Goal: Task Accomplishment & Management: Use online tool/utility

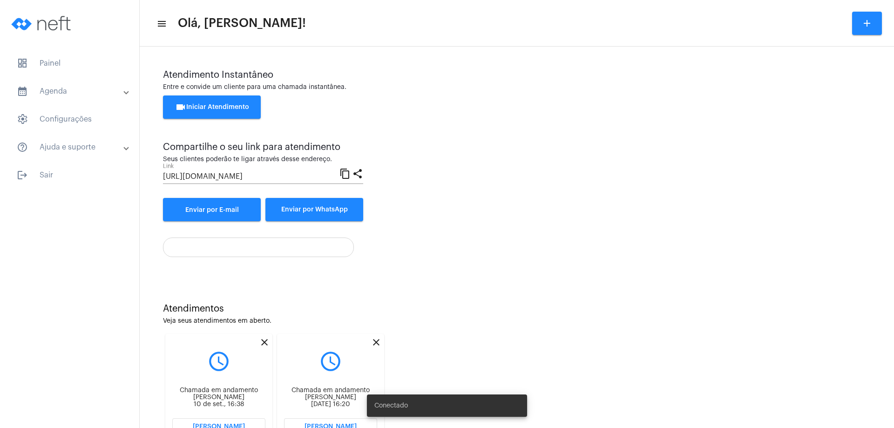
scroll to position [40, 0]
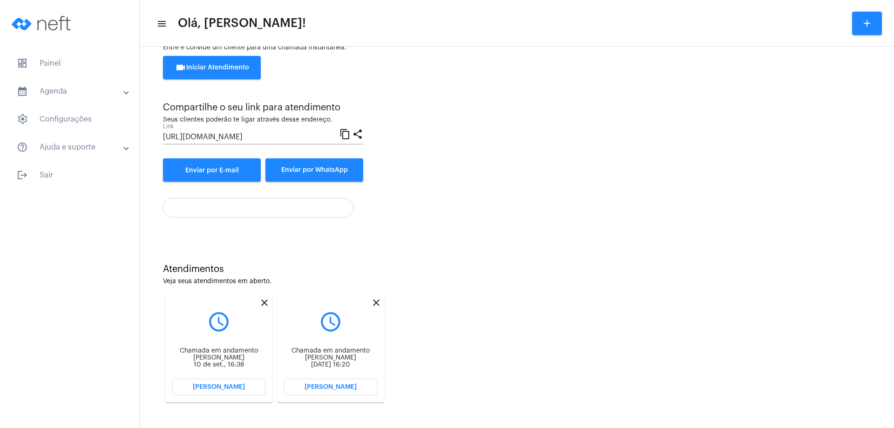
click at [378, 302] on mat-icon "close" at bounding box center [376, 302] width 11 height 11
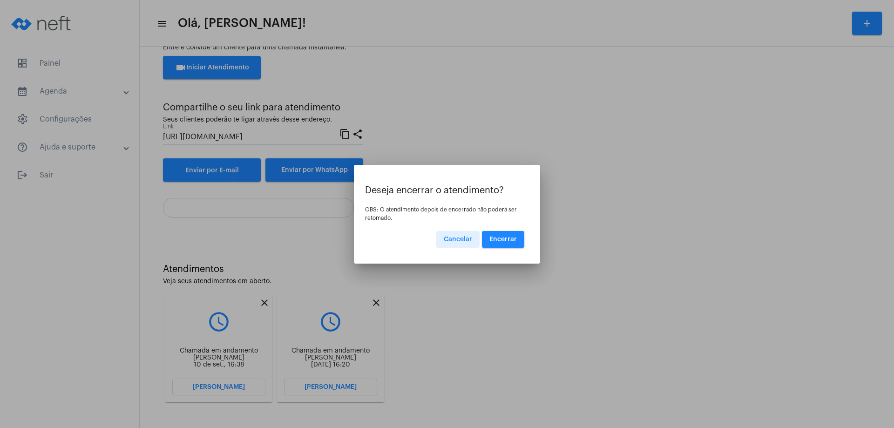
click at [496, 245] on button "Encerrar" at bounding box center [503, 239] width 42 height 17
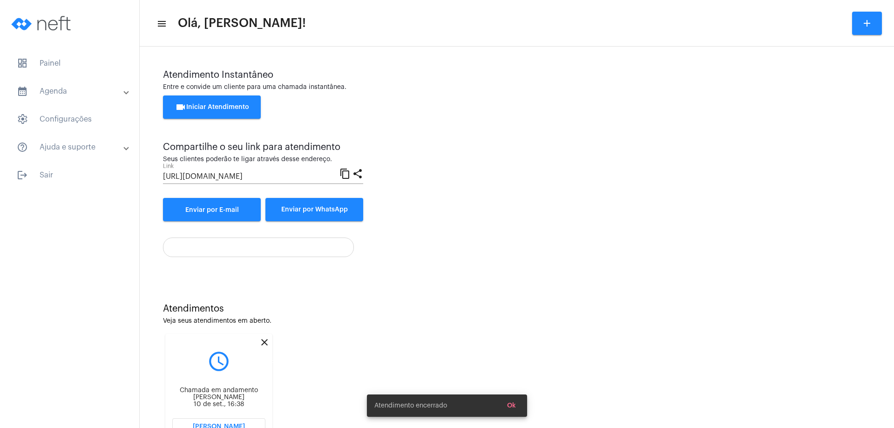
click at [267, 341] on mat-icon "close" at bounding box center [264, 342] width 11 height 11
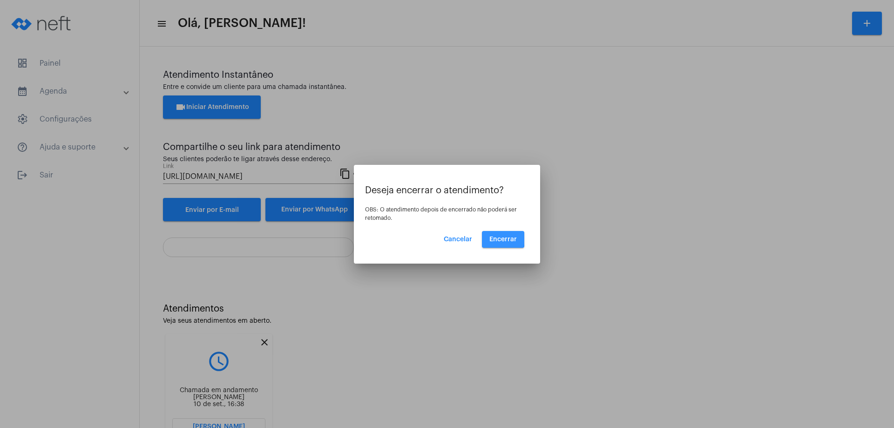
click at [498, 239] on span "Encerrar" at bounding box center [503, 239] width 27 height 7
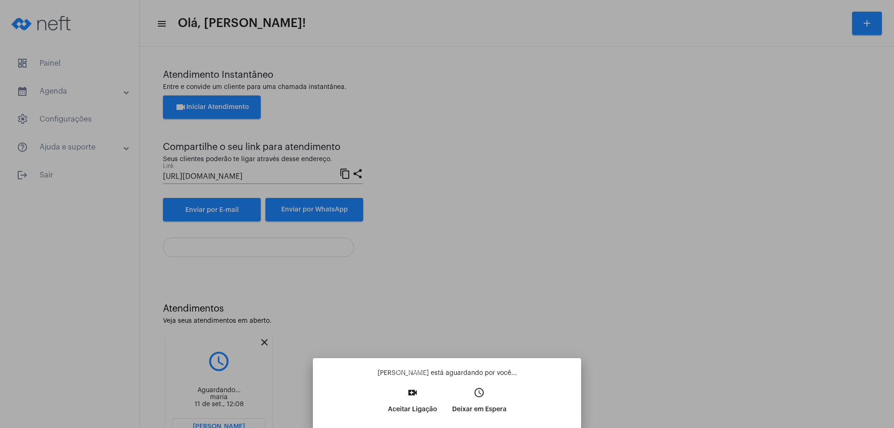
click at [417, 391] on mat-icon "video_call" at bounding box center [412, 392] width 11 height 11
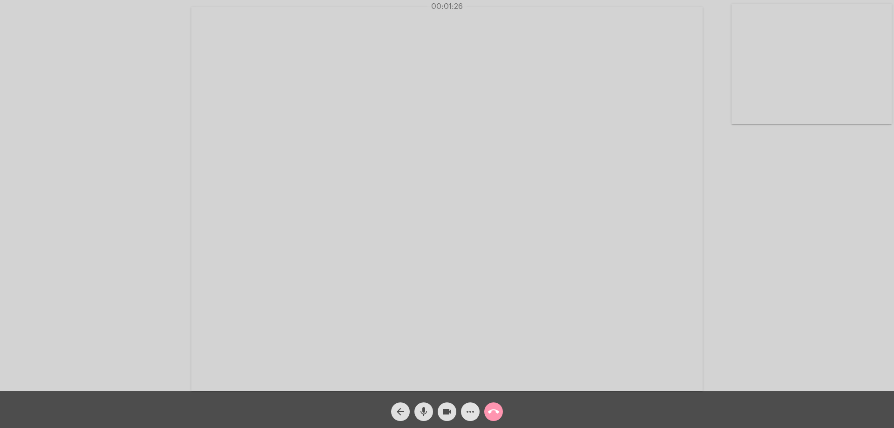
click at [472, 410] on mat-icon "more_horiz" at bounding box center [470, 411] width 11 height 11
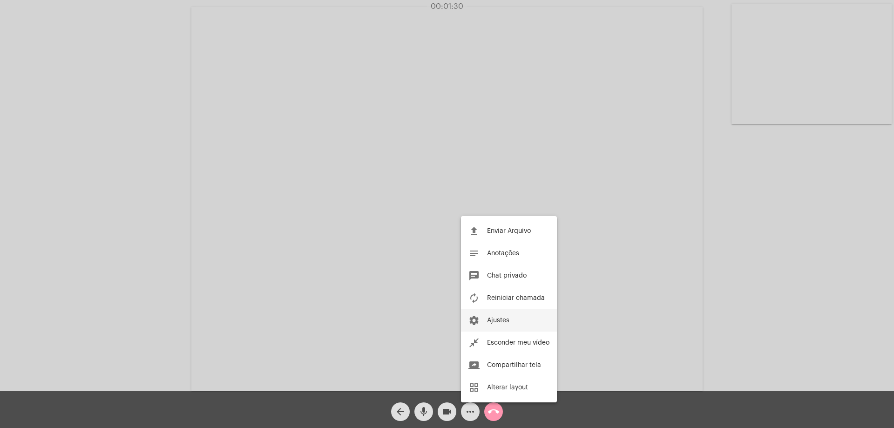
click at [483, 321] on button "settings Ajustes" at bounding box center [509, 320] width 96 height 22
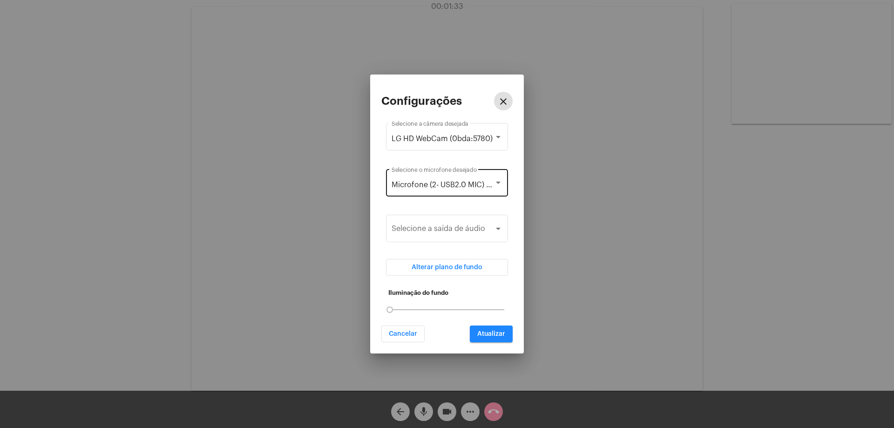
click at [497, 181] on div at bounding box center [498, 182] width 8 height 7
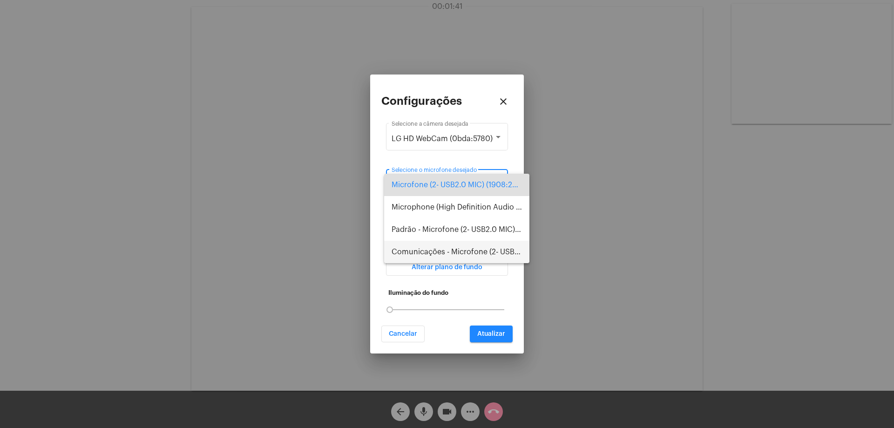
click at [481, 249] on span "Comunicações - Microfone (2- USB2.0 MIC) (1908:2310)" at bounding box center [457, 252] width 130 height 22
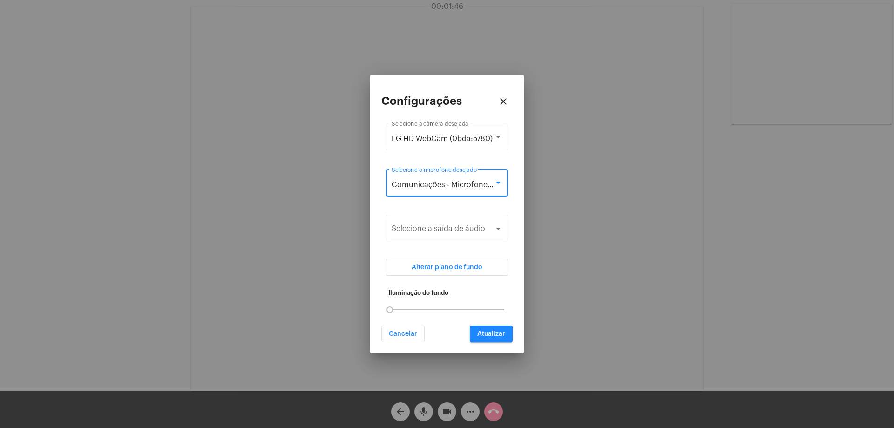
click at [494, 331] on span "Atualizar" at bounding box center [492, 334] width 28 height 7
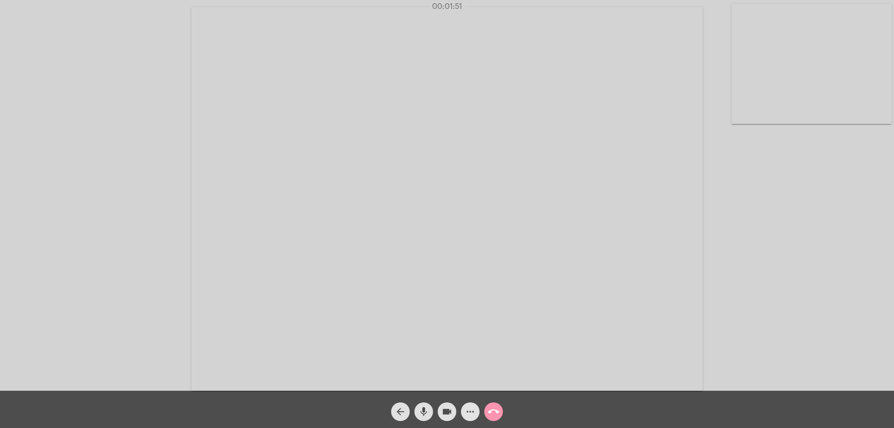
click at [472, 409] on mat-icon "more_horiz" at bounding box center [470, 411] width 11 height 11
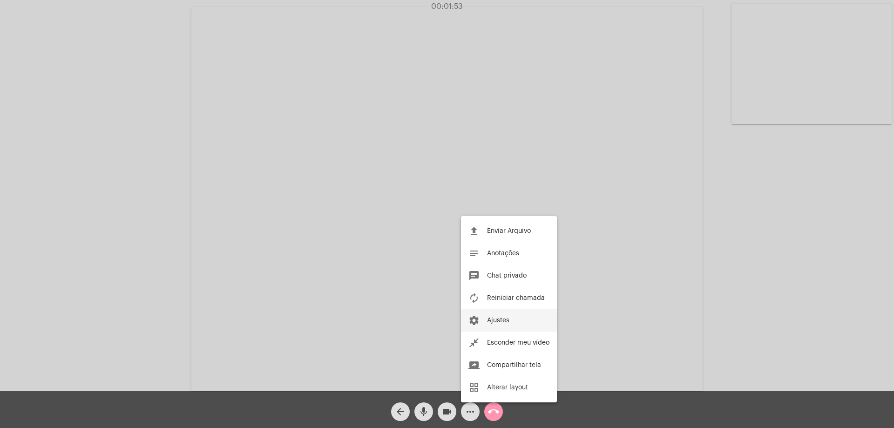
click at [478, 320] on mat-icon "settings" at bounding box center [474, 320] width 11 height 11
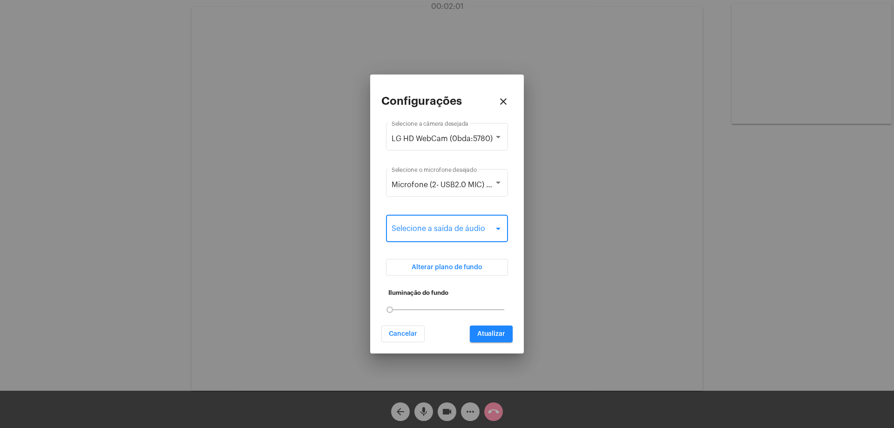
click at [500, 228] on div at bounding box center [498, 229] width 5 height 2
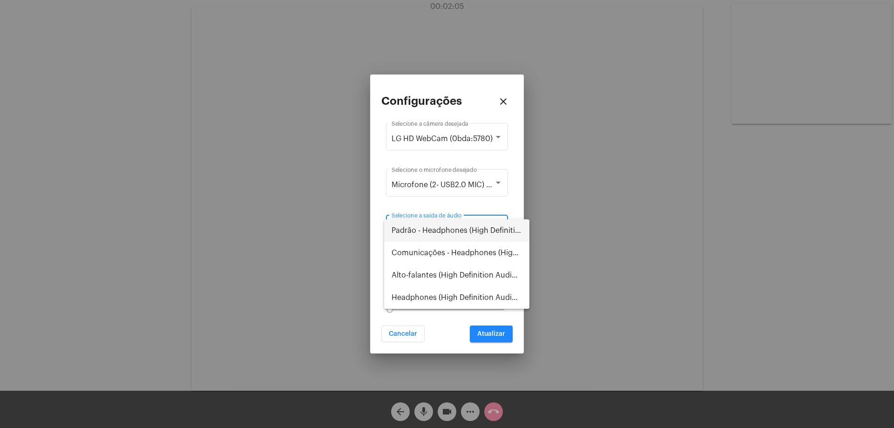
click at [510, 185] on div at bounding box center [447, 214] width 894 height 428
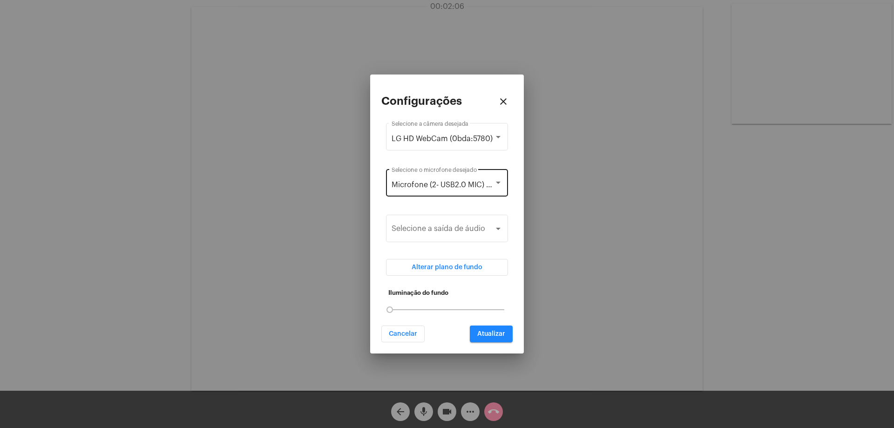
click at [500, 181] on div at bounding box center [498, 182] width 8 height 7
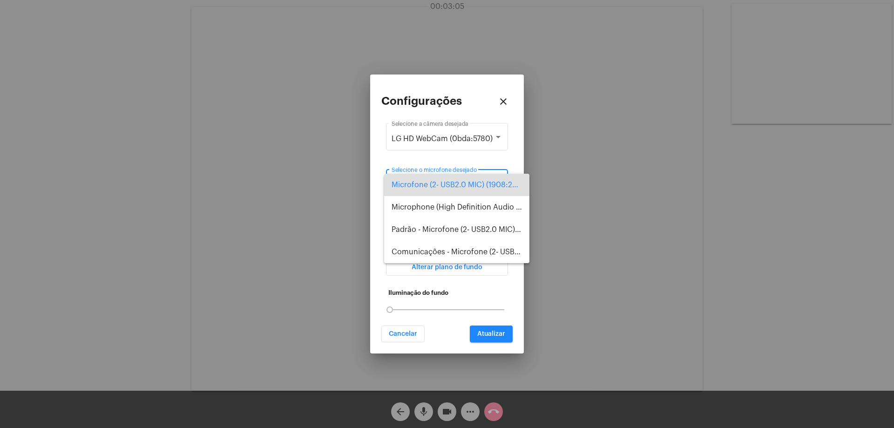
click at [498, 137] on div at bounding box center [447, 214] width 894 height 428
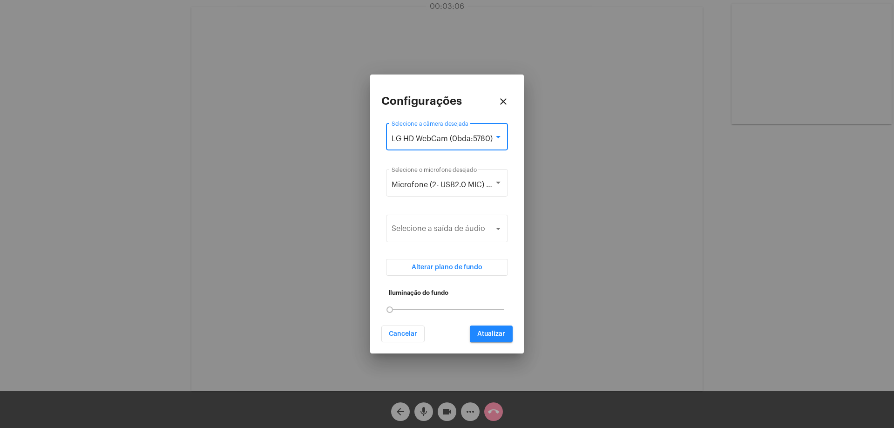
click at [498, 137] on div at bounding box center [498, 137] width 5 height 2
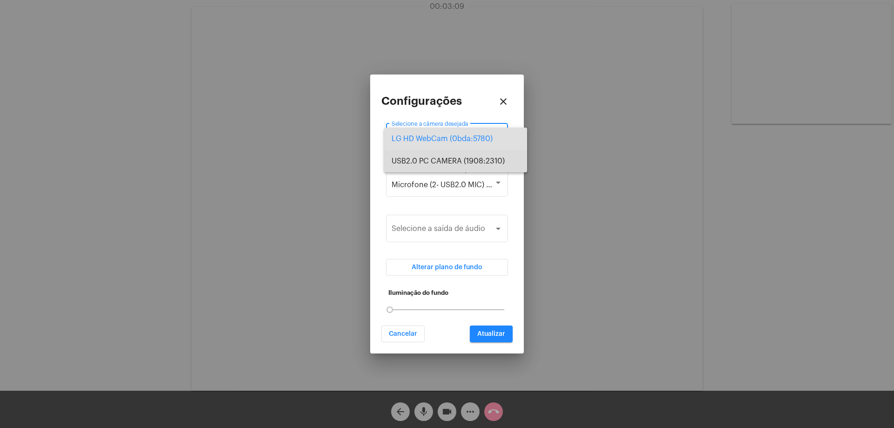
click at [475, 160] on span "USB2.0 PC CAMERA (1908:2310)" at bounding box center [456, 161] width 128 height 22
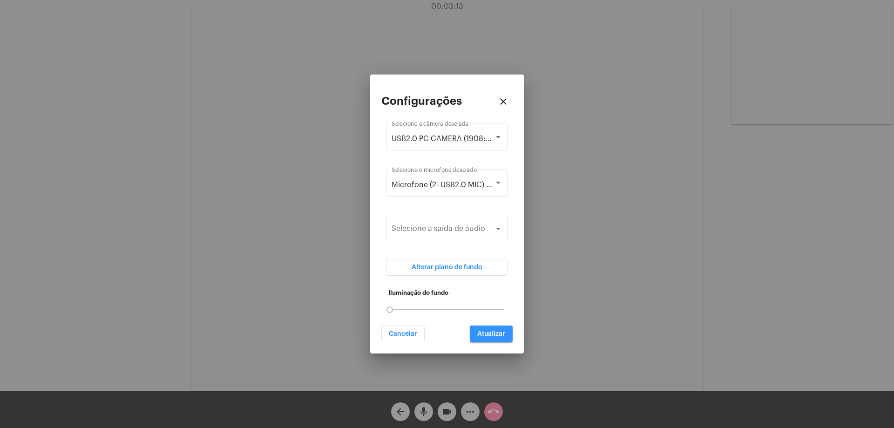
click at [496, 330] on button "Atualizar" at bounding box center [491, 334] width 43 height 17
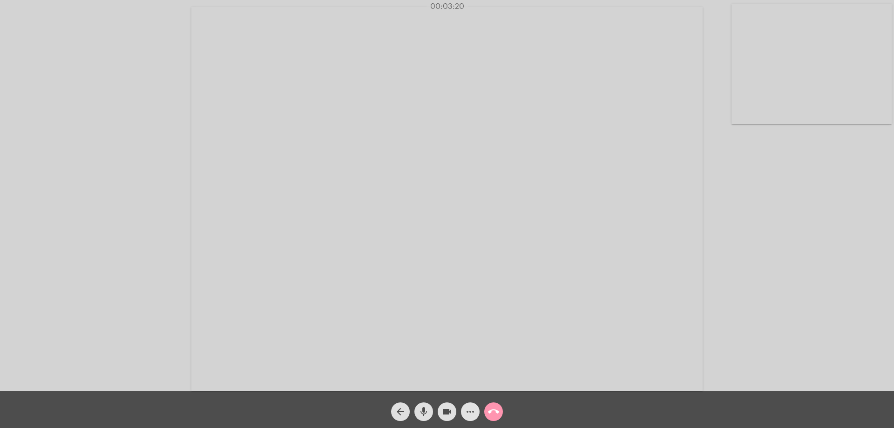
click at [470, 409] on mat-icon "more_horiz" at bounding box center [470, 411] width 11 height 11
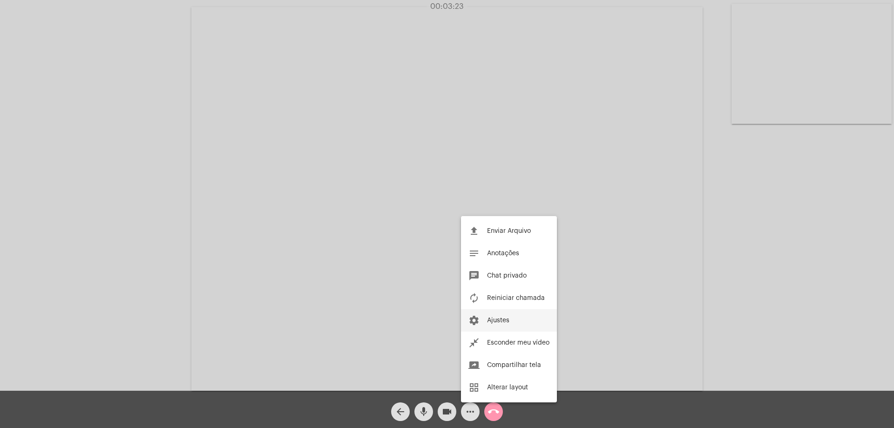
click at [476, 321] on mat-icon "settings" at bounding box center [474, 320] width 11 height 11
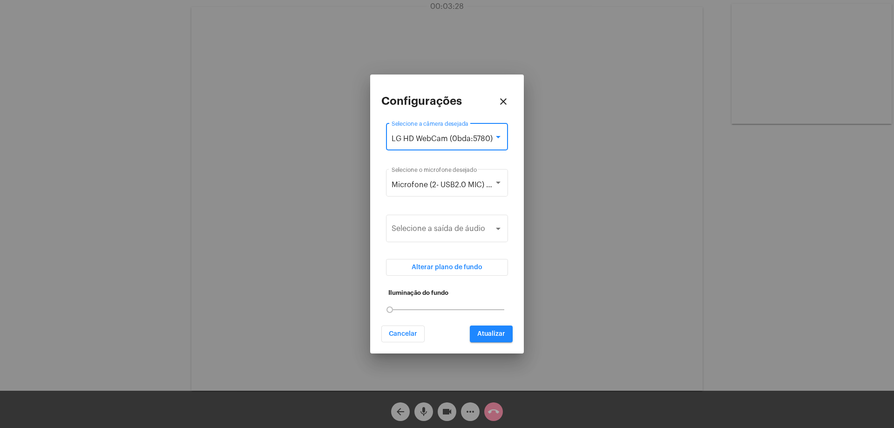
click at [499, 134] on div at bounding box center [498, 136] width 8 height 7
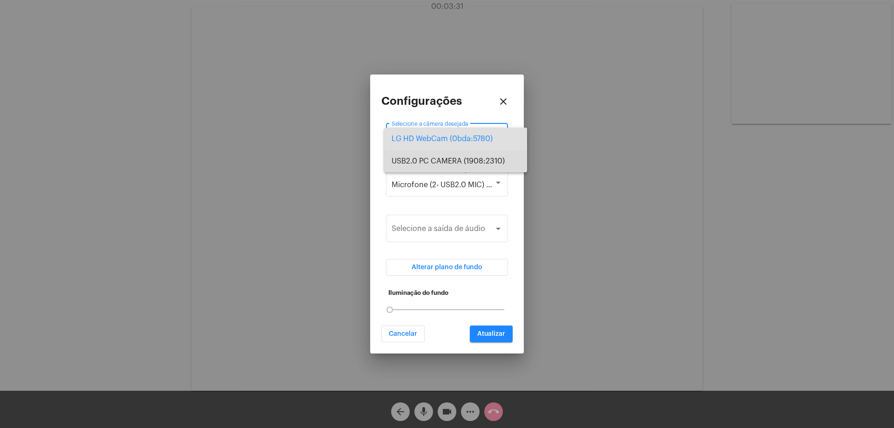
click at [461, 165] on span "USB2.0 PC CAMERA (1908:2310)" at bounding box center [456, 161] width 128 height 22
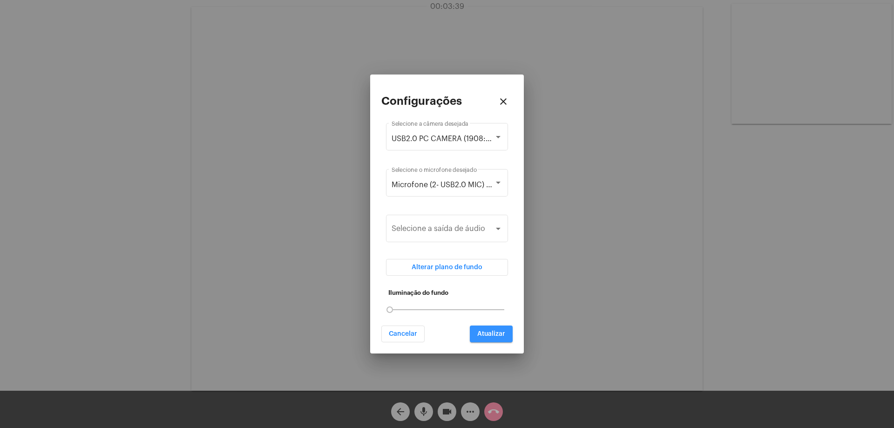
click at [483, 331] on span "Atualizar" at bounding box center [492, 334] width 28 height 7
